Goal: Find specific page/section: Find specific page/section

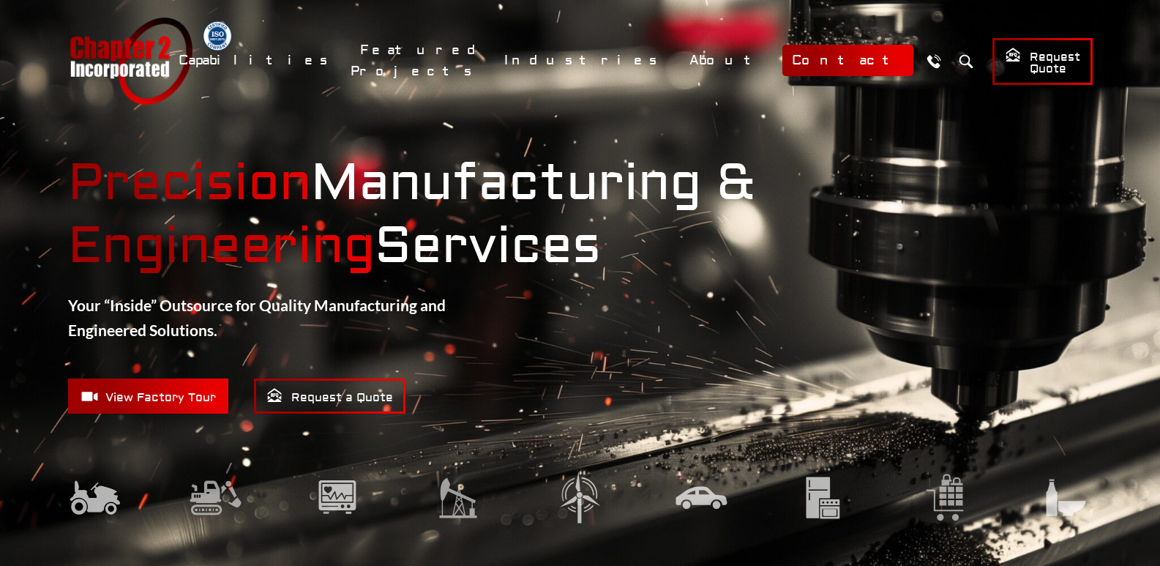
click at [849, 71] on link "Contact" at bounding box center [847, 60] width 131 height 31
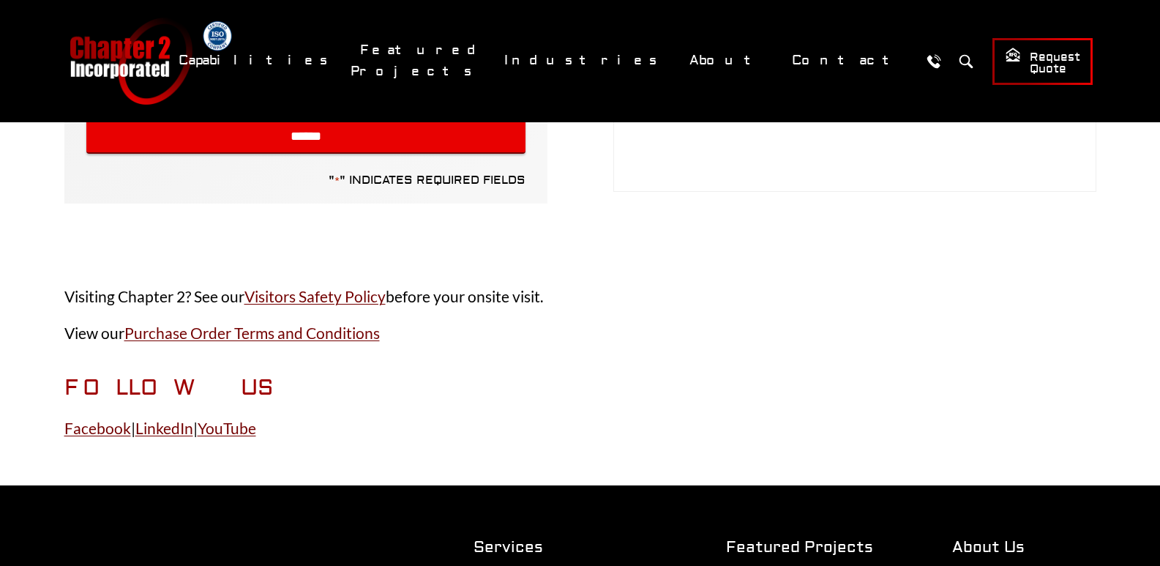
scroll to position [659, 0]
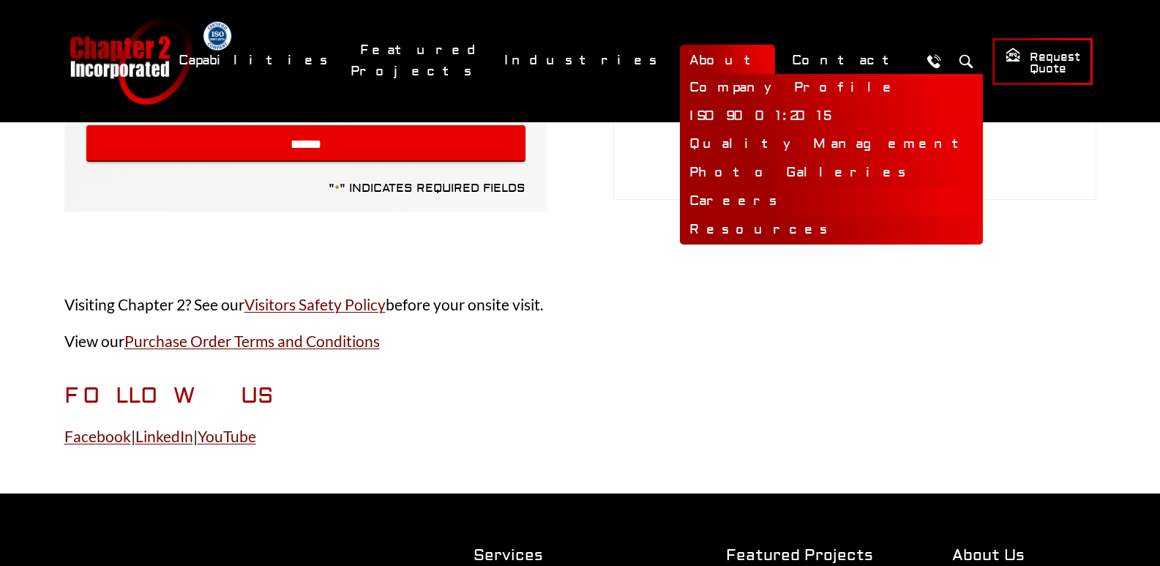
click at [764, 201] on link "Careers" at bounding box center [831, 201] width 303 height 29
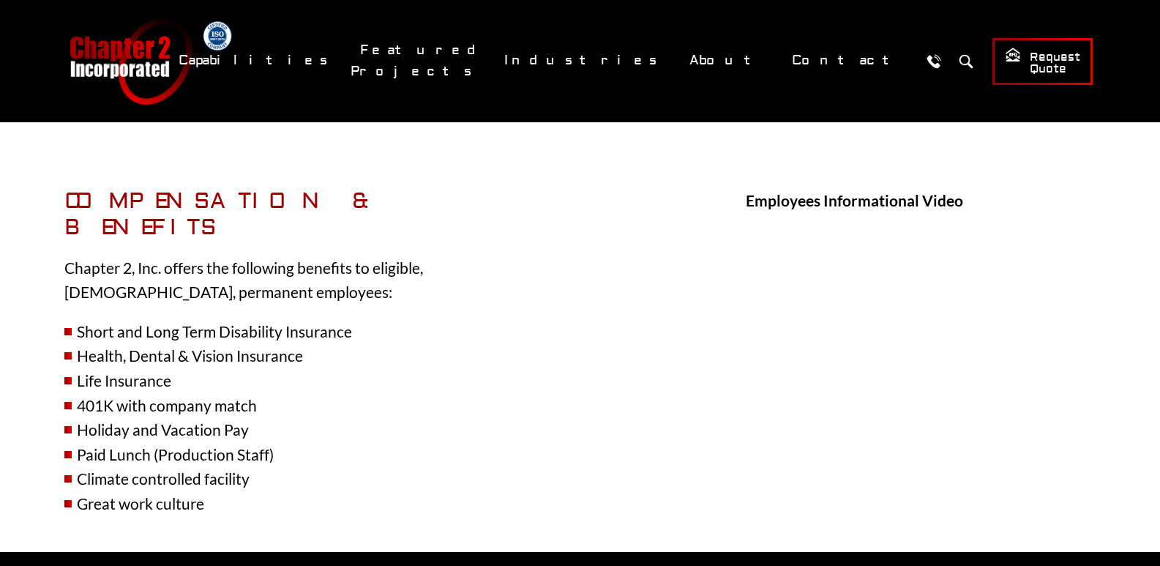
scroll to position [439, 0]
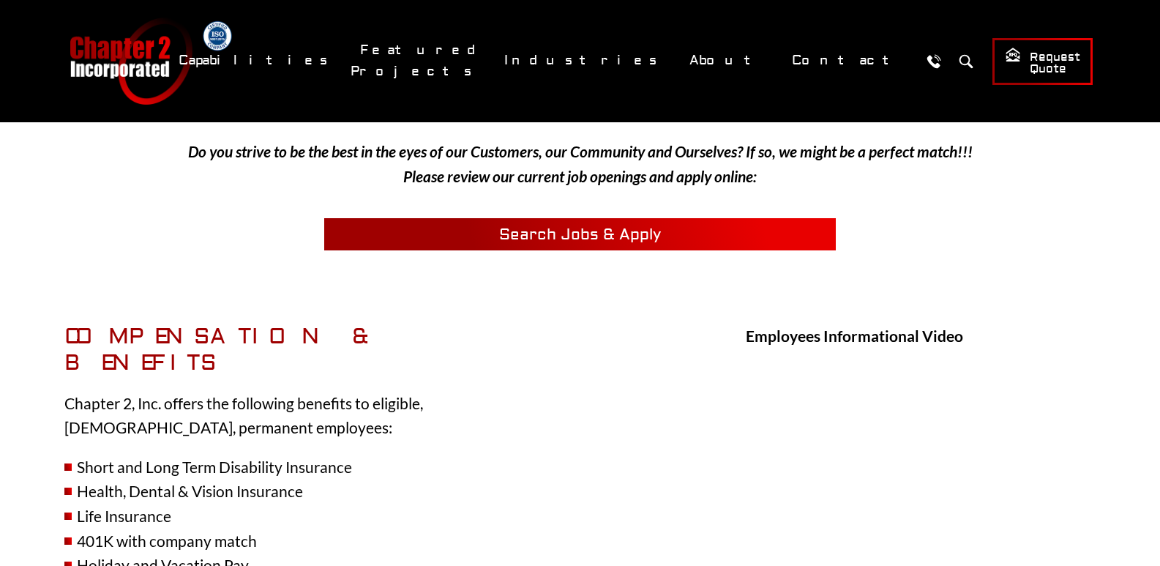
click at [572, 228] on span "Search Jobs & Apply" at bounding box center [580, 235] width 162 height 20
